Goal: Task Accomplishment & Management: Use online tool/utility

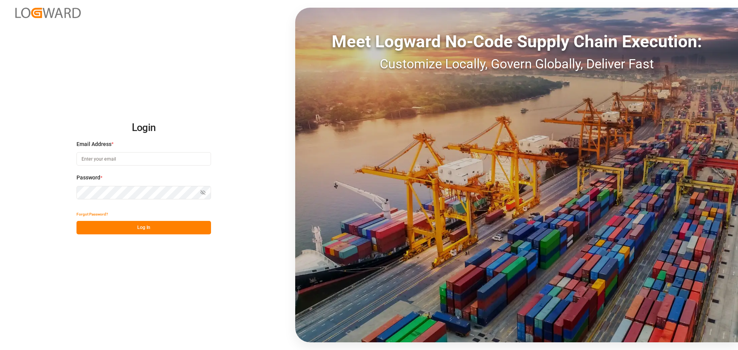
click at [118, 165] on input at bounding box center [143, 158] width 134 height 13
click at [171, 160] on input at bounding box center [143, 158] width 134 height 13
paste input "[EMAIL_ADDRESS][PERSON_NAME][DOMAIN_NAME]"
type input "[EMAIL_ADDRESS][PERSON_NAME][DOMAIN_NAME]"
click at [116, 230] on button "Log In" at bounding box center [143, 227] width 134 height 13
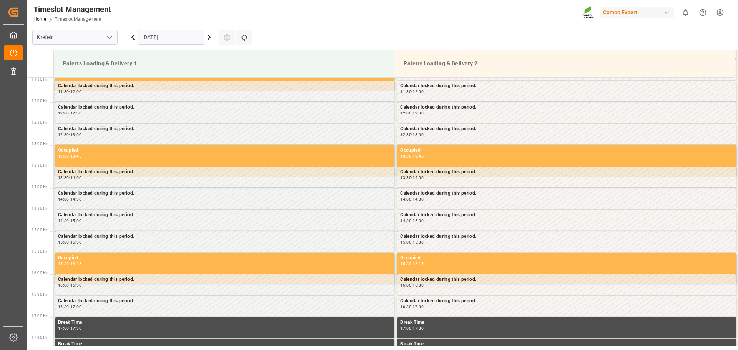
scroll to position [499, 0]
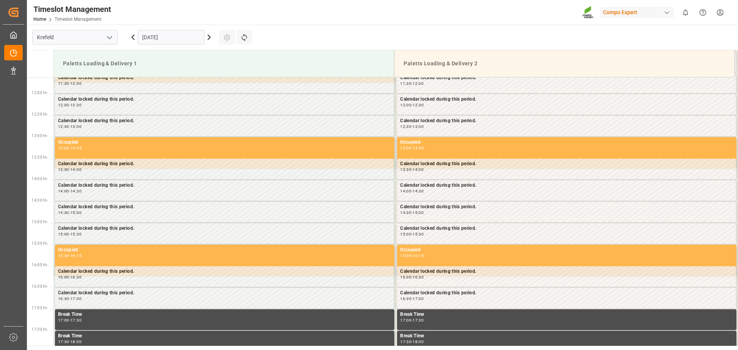
click at [214, 41] on div "[DATE]" at bounding box center [171, 37] width 96 height 25
click at [209, 41] on icon at bounding box center [208, 37] width 9 height 9
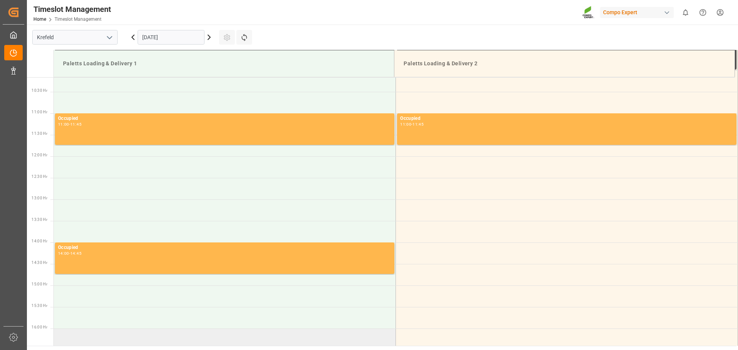
scroll to position [283, 0]
